Goal: Browse casually: Explore the website without a specific task or goal

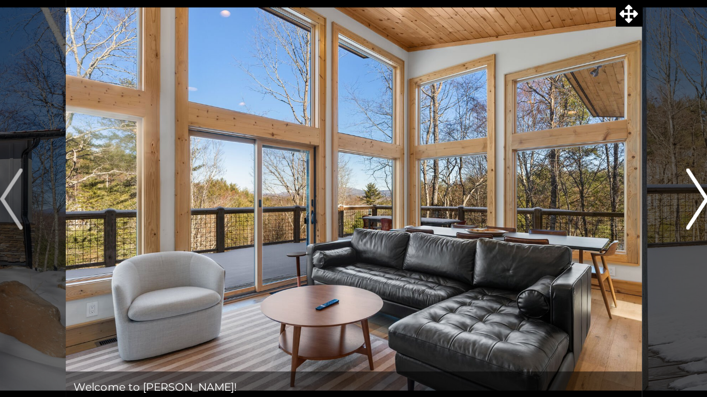
click at [578, 191] on img "Next" at bounding box center [585, 190] width 16 height 41
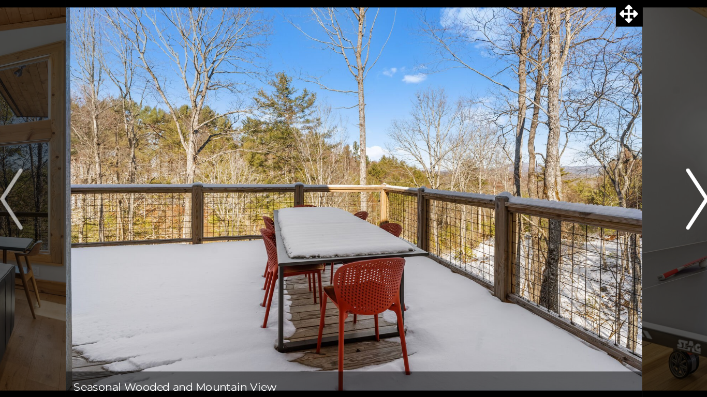
click at [581, 188] on img "Next" at bounding box center [585, 190] width 16 height 41
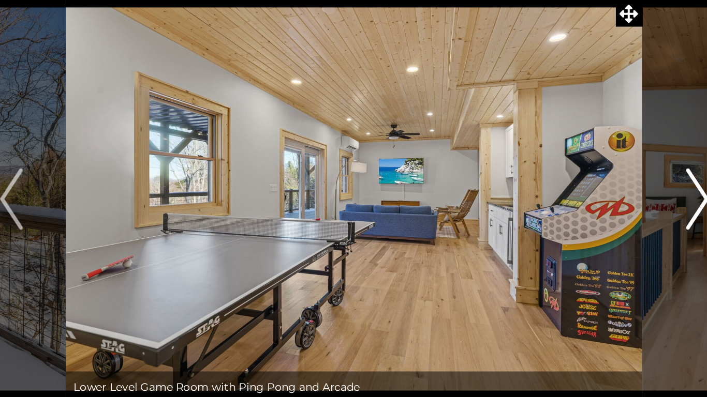
click at [581, 188] on img "Next" at bounding box center [585, 190] width 16 height 41
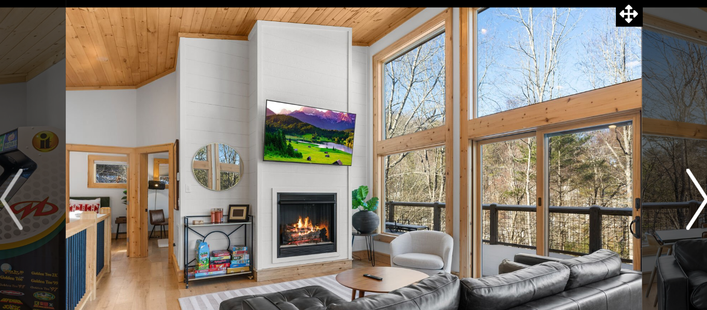
scroll to position [1, 0]
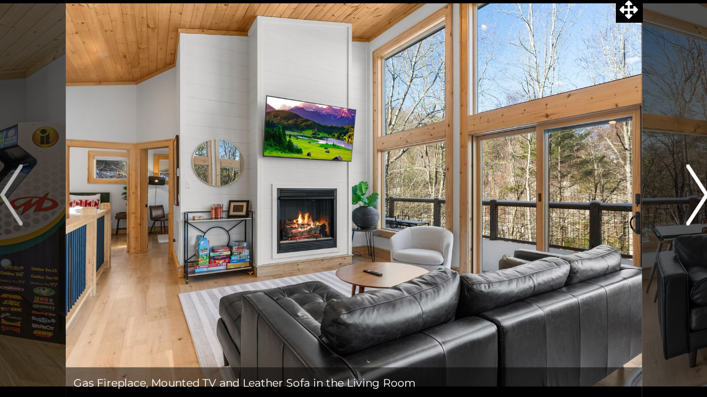
click at [577, 190] on img "Next" at bounding box center [585, 190] width 16 height 41
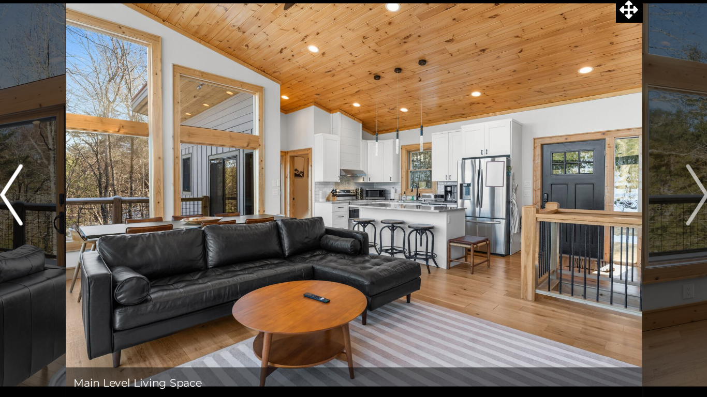
click at [128, 183] on img "Previous" at bounding box center [122, 190] width 16 height 41
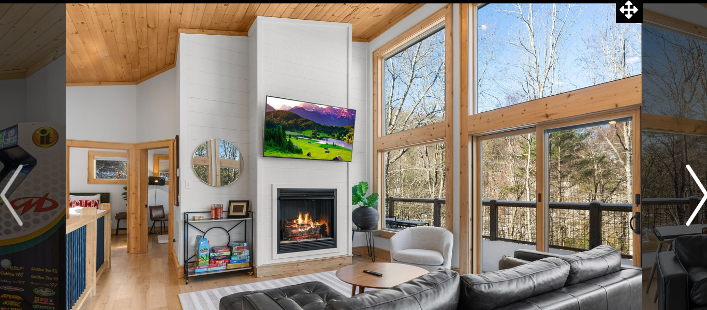
scroll to position [1, 0]
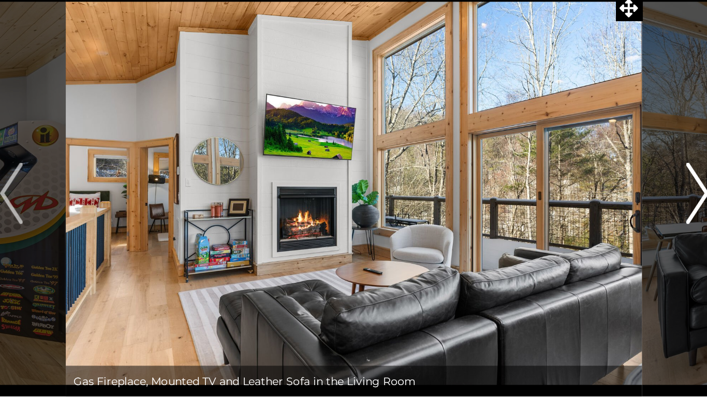
click at [584, 189] on img "Next" at bounding box center [585, 189] width 16 height 41
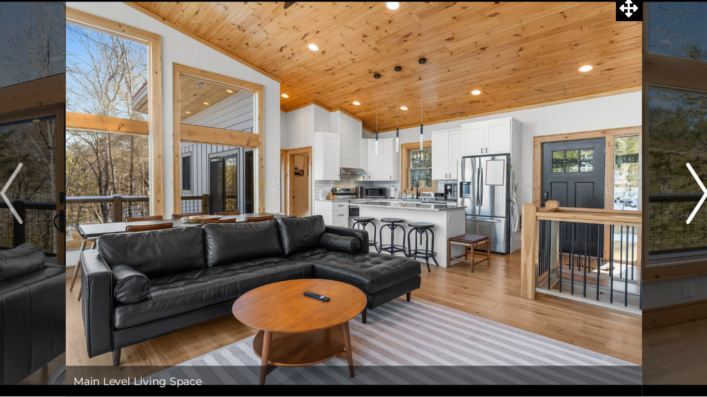
click at [584, 189] on img "Next" at bounding box center [585, 189] width 16 height 41
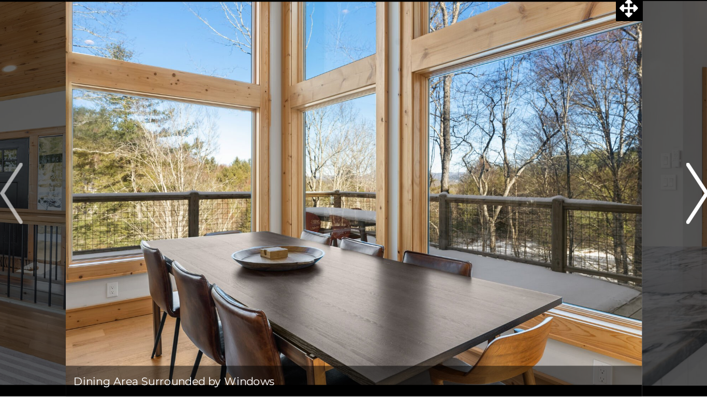
click at [584, 189] on img "Next" at bounding box center [585, 189] width 16 height 41
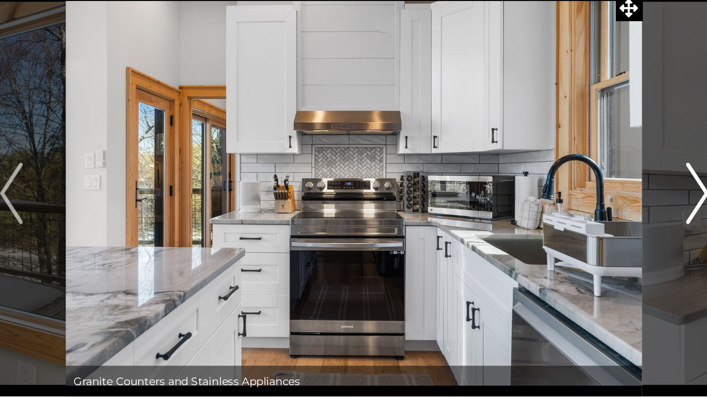
click at [582, 187] on img "Next" at bounding box center [585, 189] width 16 height 41
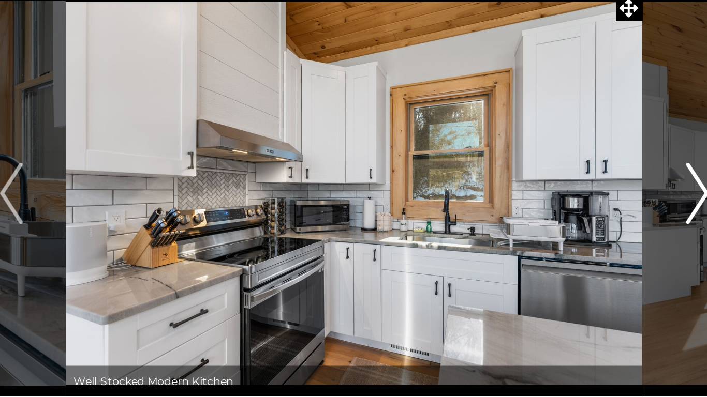
click at [582, 187] on img "Next" at bounding box center [585, 189] width 16 height 41
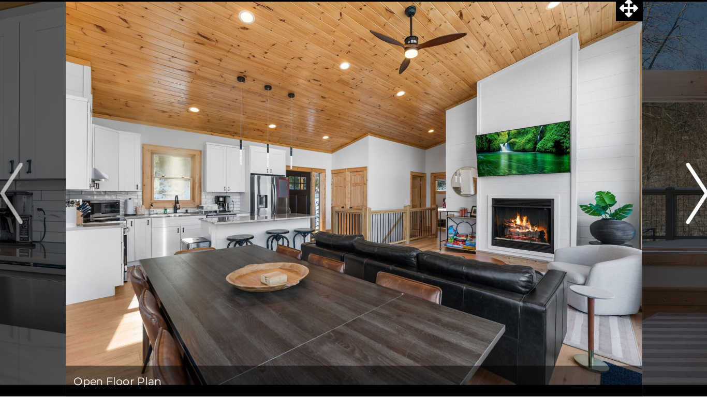
click at [582, 187] on img "Next" at bounding box center [585, 189] width 16 height 41
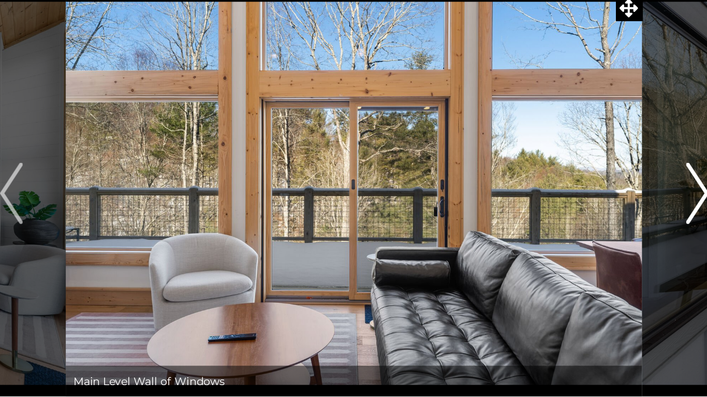
click at [582, 187] on img "Next" at bounding box center [585, 189] width 16 height 41
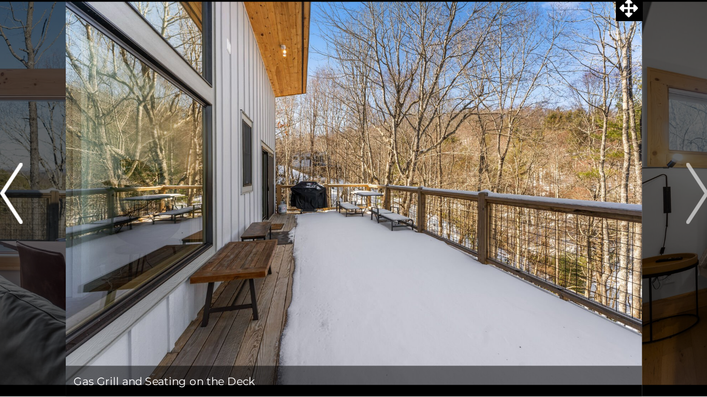
click at [117, 205] on img "Previous" at bounding box center [122, 189] width 16 height 41
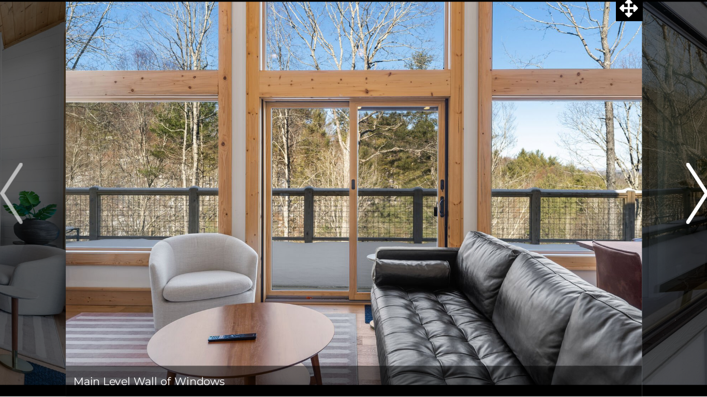
click at [582, 188] on img "Next" at bounding box center [585, 189] width 16 height 41
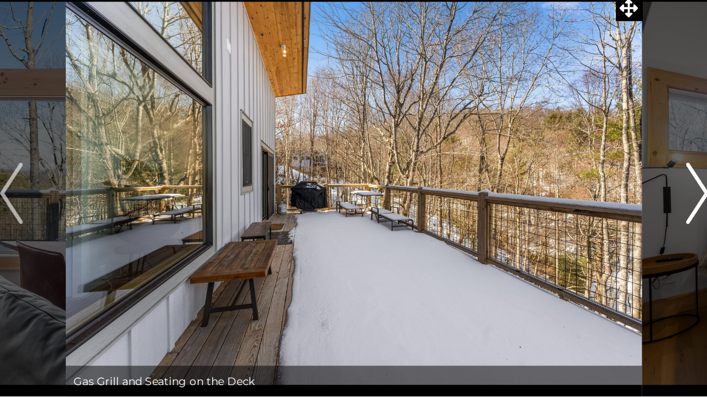
click at [582, 188] on img "Next" at bounding box center [585, 189] width 16 height 41
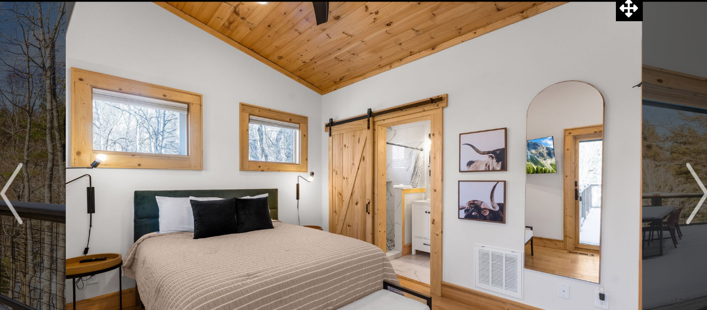
scroll to position [2, 0]
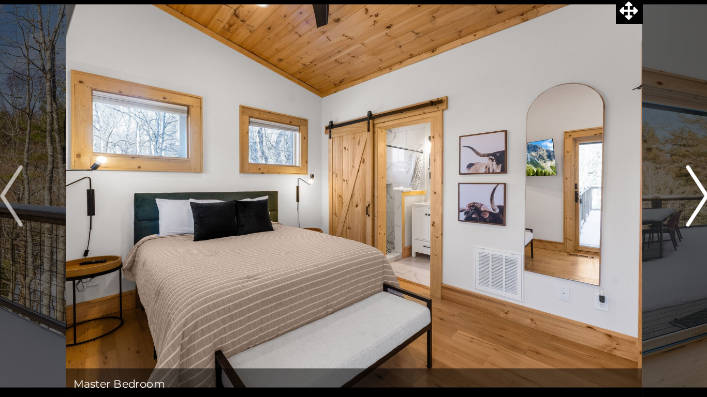
click at [577, 205] on button "Next" at bounding box center [584, 189] width 73 height 274
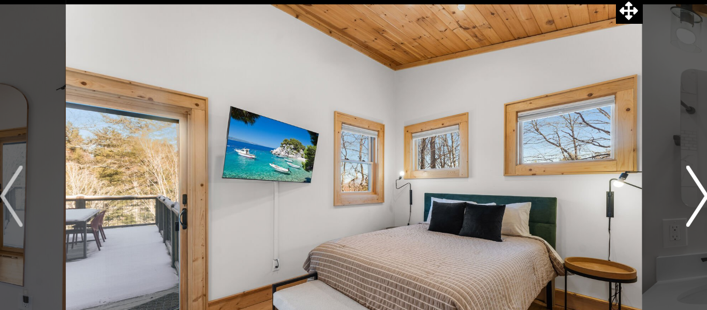
scroll to position [2, 0]
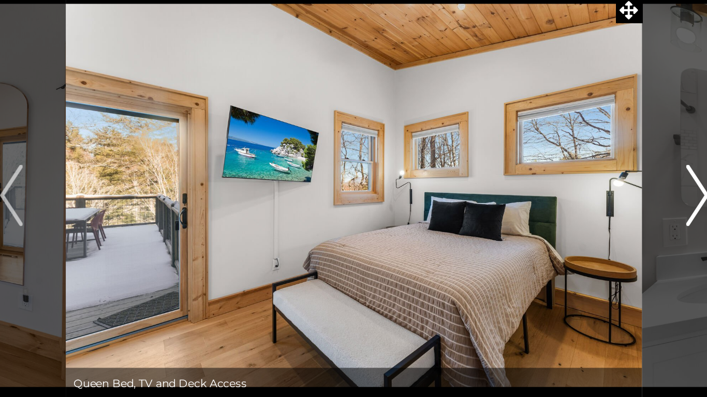
click at [572, 199] on button "Next" at bounding box center [584, 189] width 73 height 274
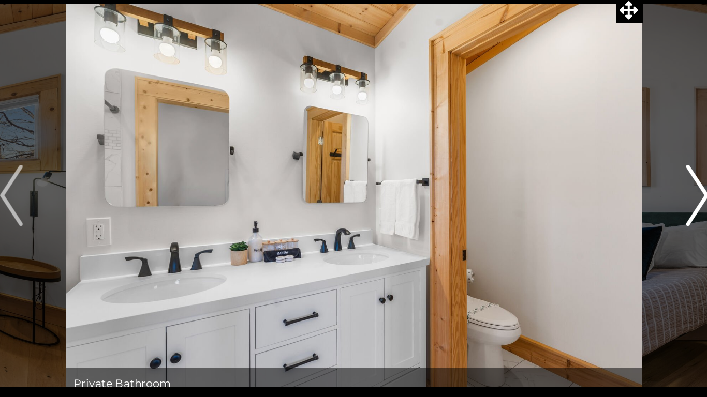
click at [575, 204] on button "Next" at bounding box center [584, 189] width 73 height 274
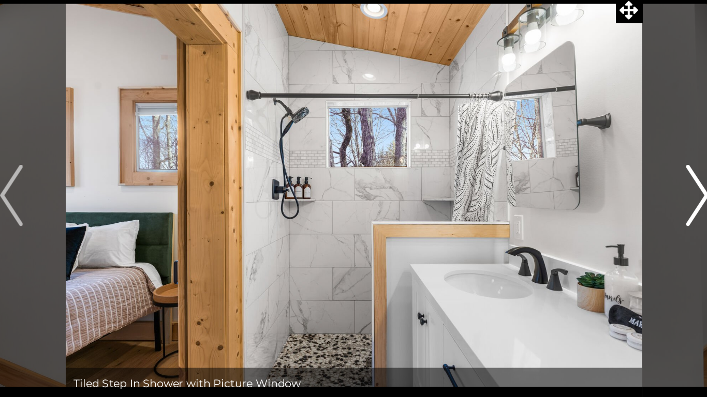
click at [581, 198] on img "Next" at bounding box center [585, 188] width 16 height 41
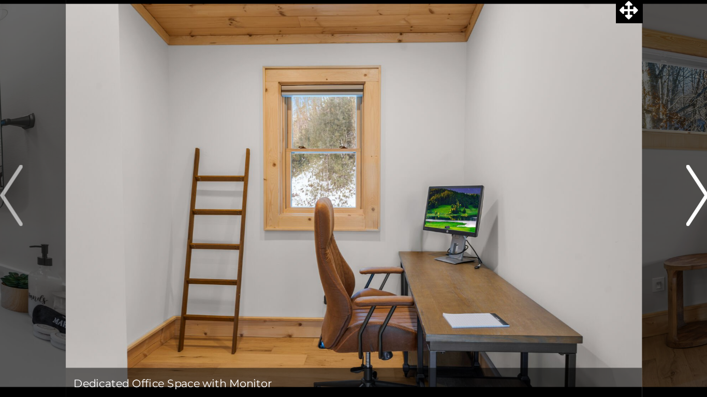
click at [582, 199] on img "Next" at bounding box center [585, 188] width 16 height 41
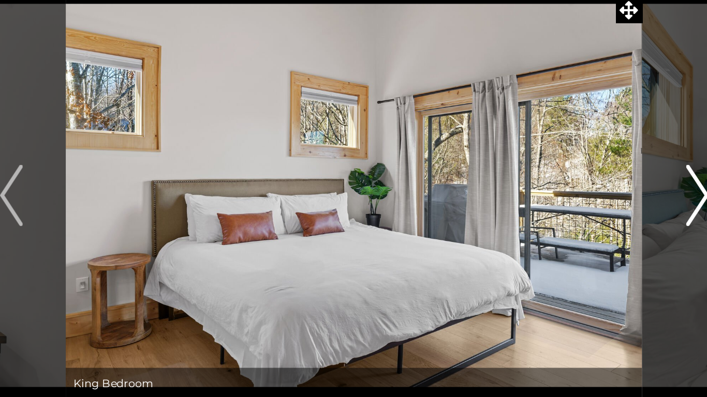
click at [580, 197] on img "Next" at bounding box center [585, 188] width 16 height 41
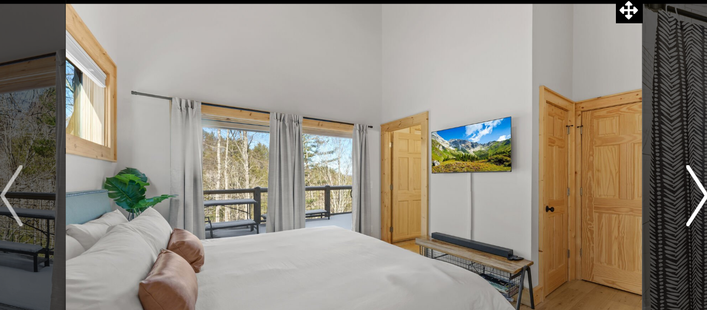
scroll to position [3, 0]
